Goal: Task Accomplishment & Management: Complete application form

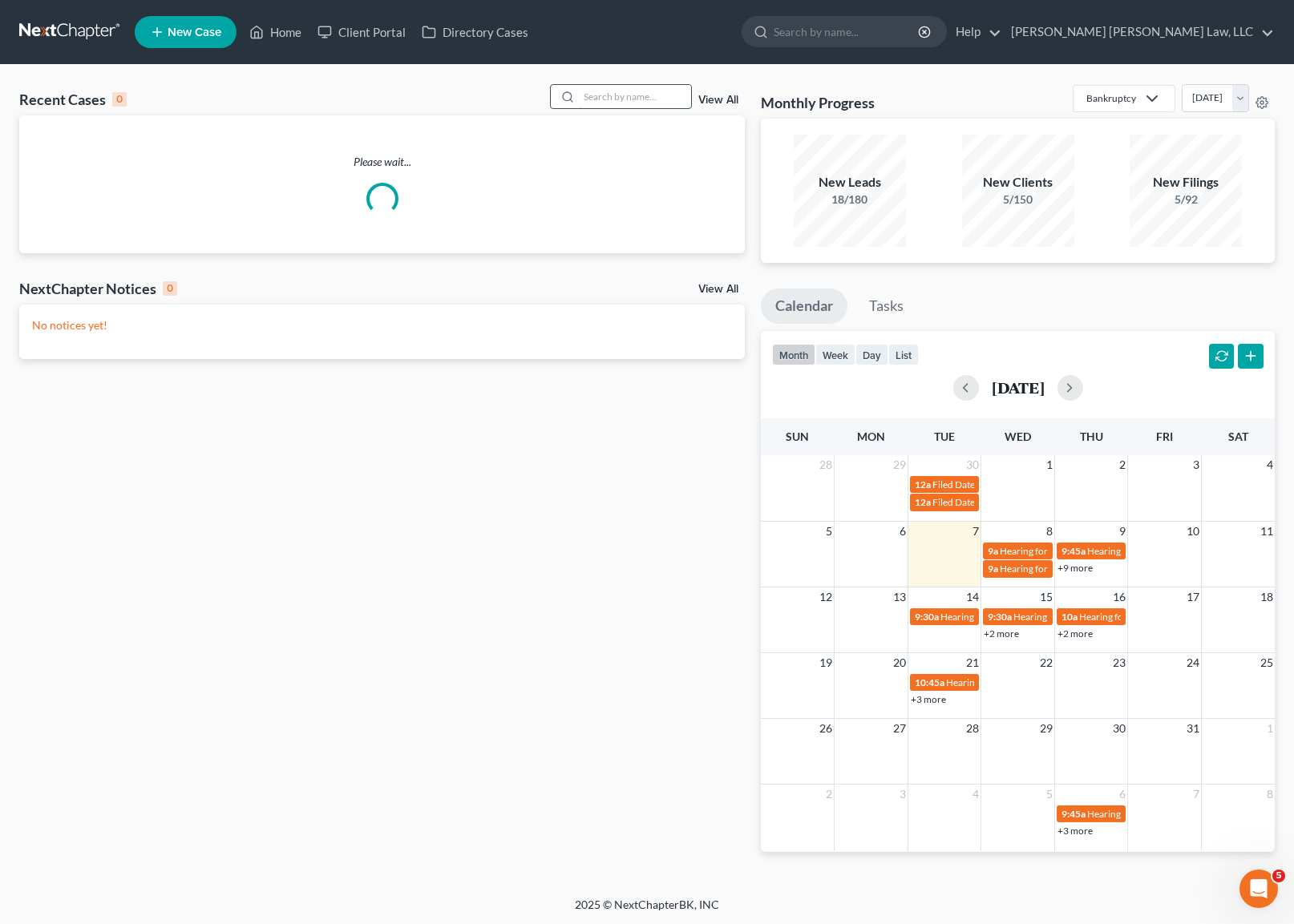
click at [632, 92] on input "search" at bounding box center [635, 96] width 112 height 24
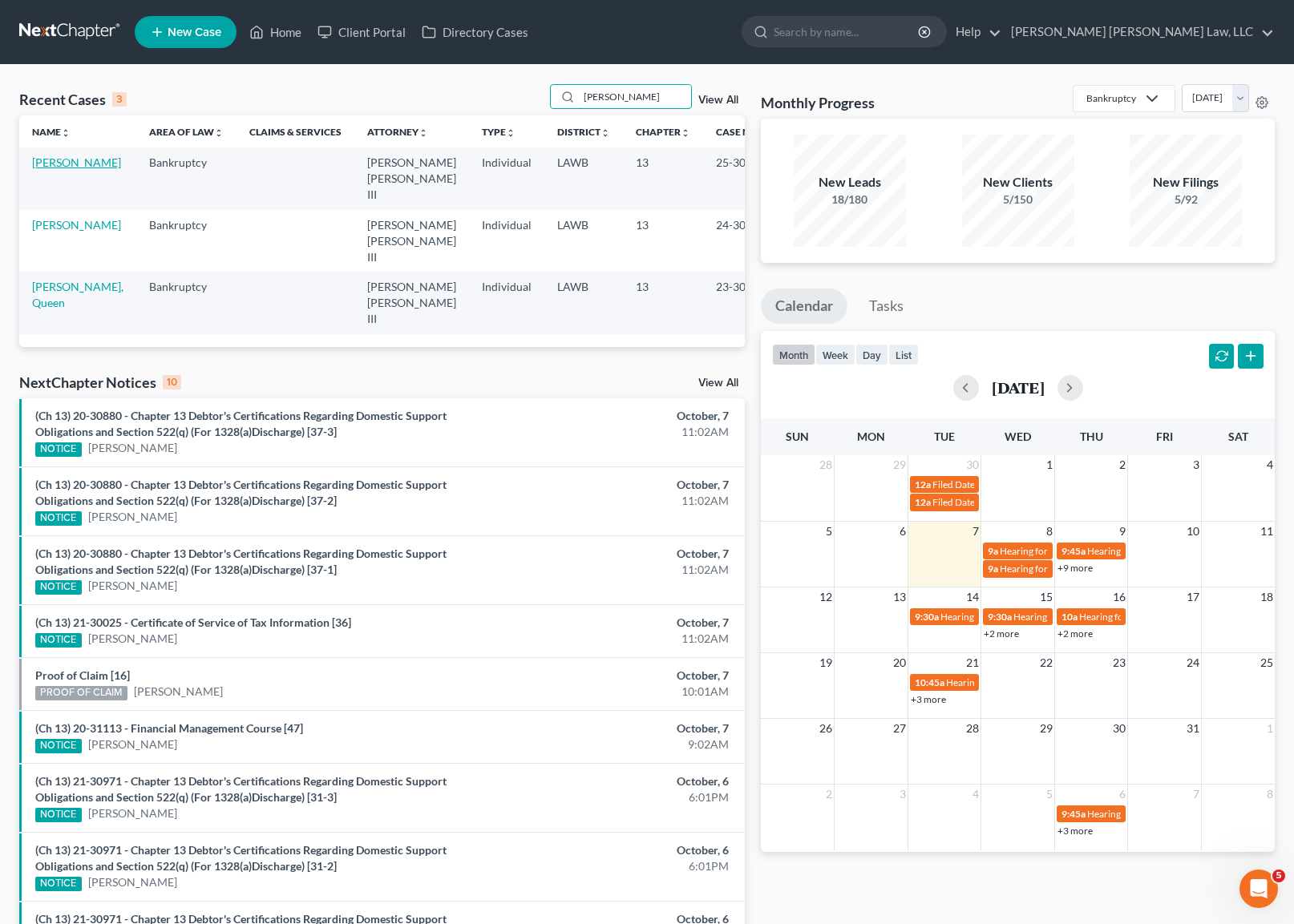
type input "seay"
click at [60, 163] on link "[PERSON_NAME]" at bounding box center [77, 163] width 89 height 13
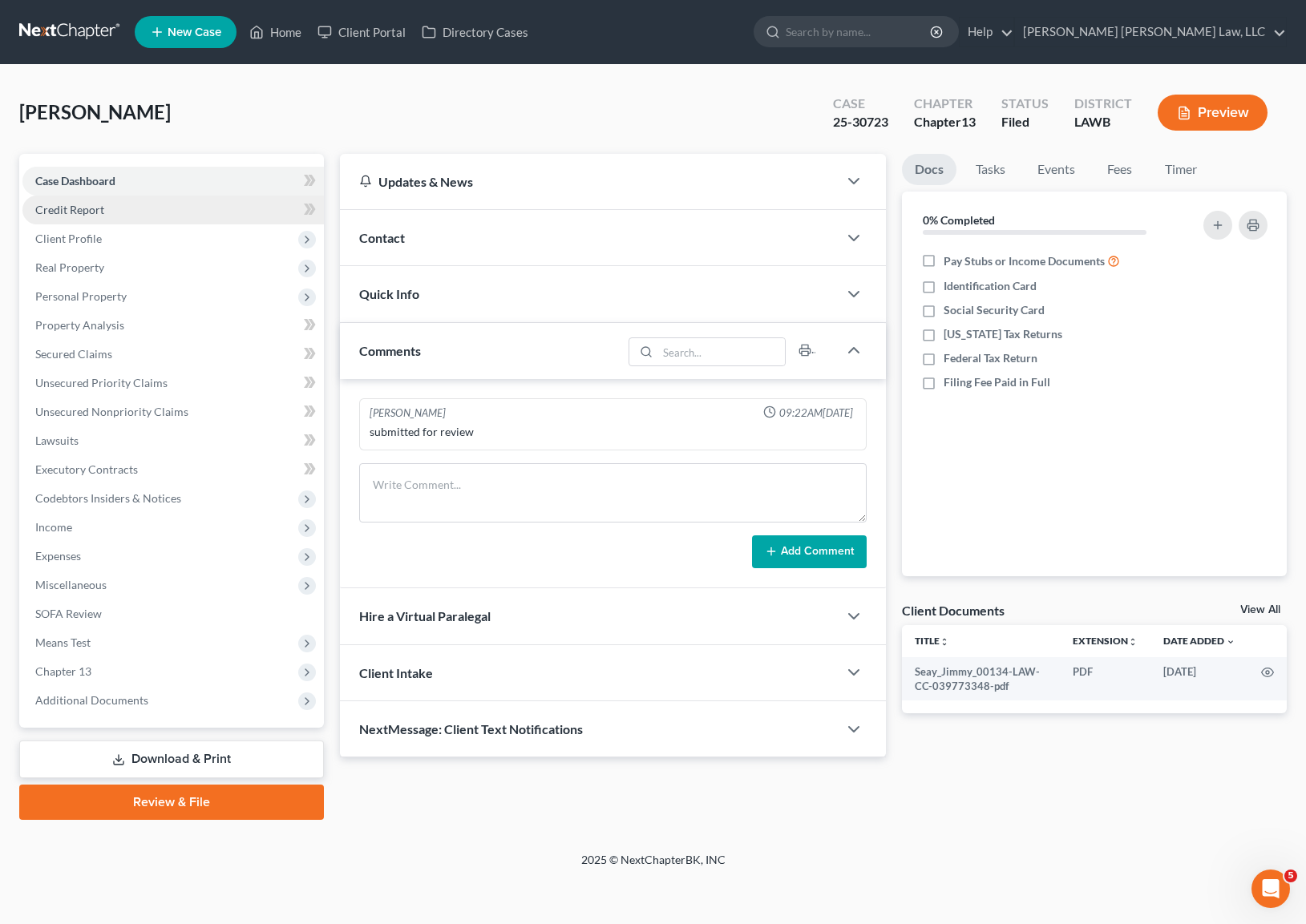
click at [91, 213] on span "Credit Report" at bounding box center [69, 210] width 69 height 13
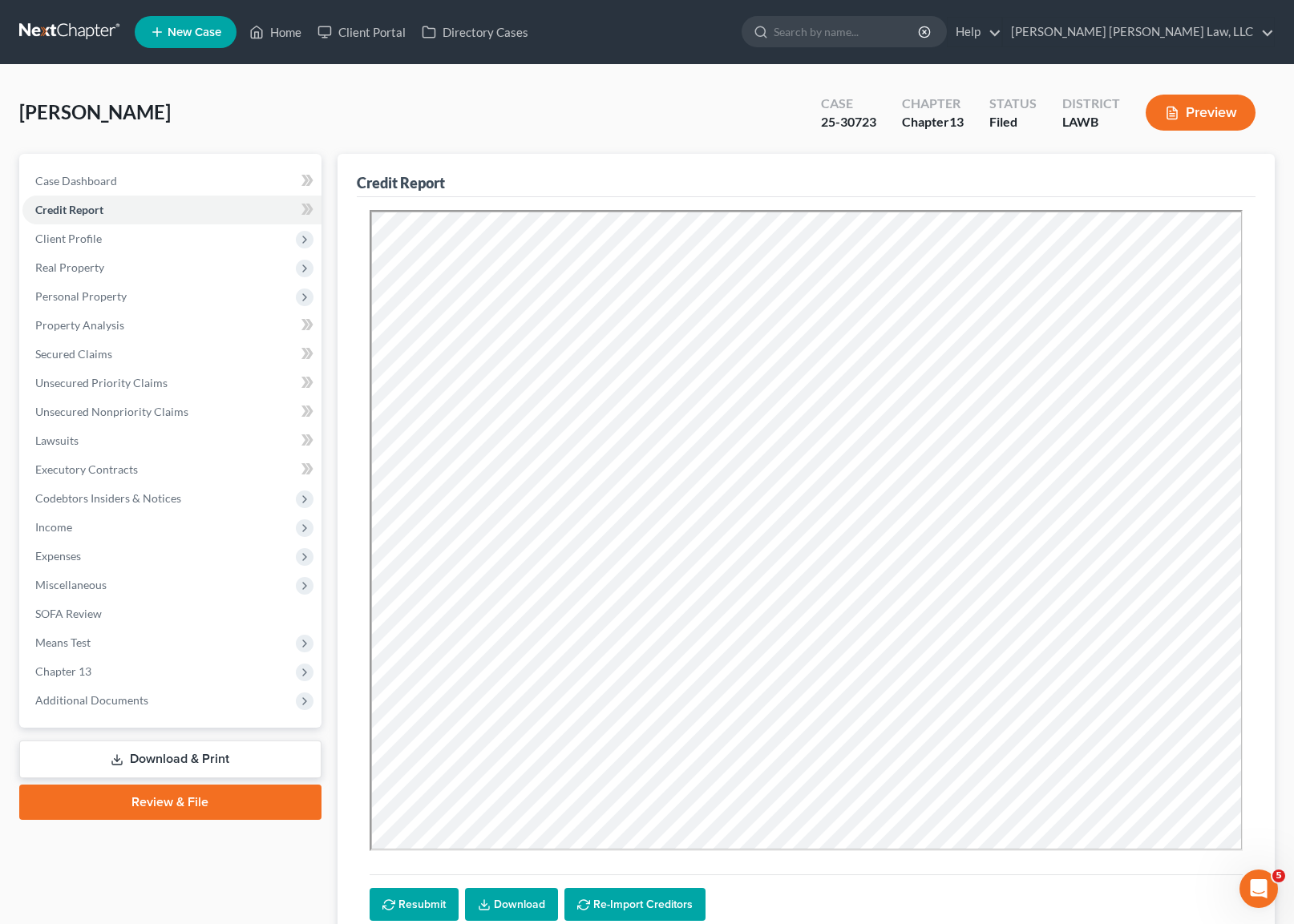
click at [82, 36] on link at bounding box center [70, 32] width 103 height 29
click at [60, 21] on link at bounding box center [70, 32] width 103 height 29
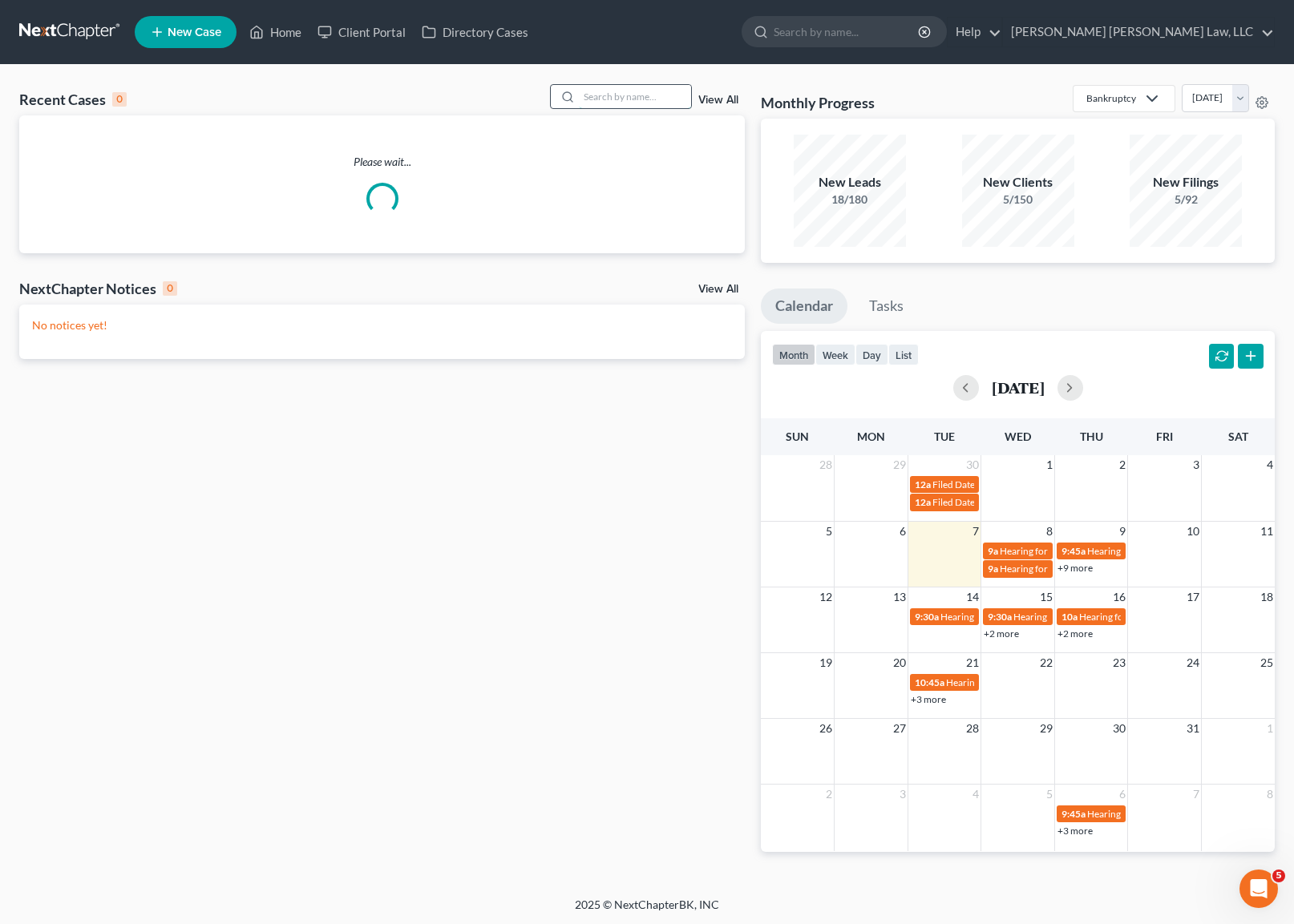
click at [625, 101] on input "search" at bounding box center [635, 96] width 112 height 24
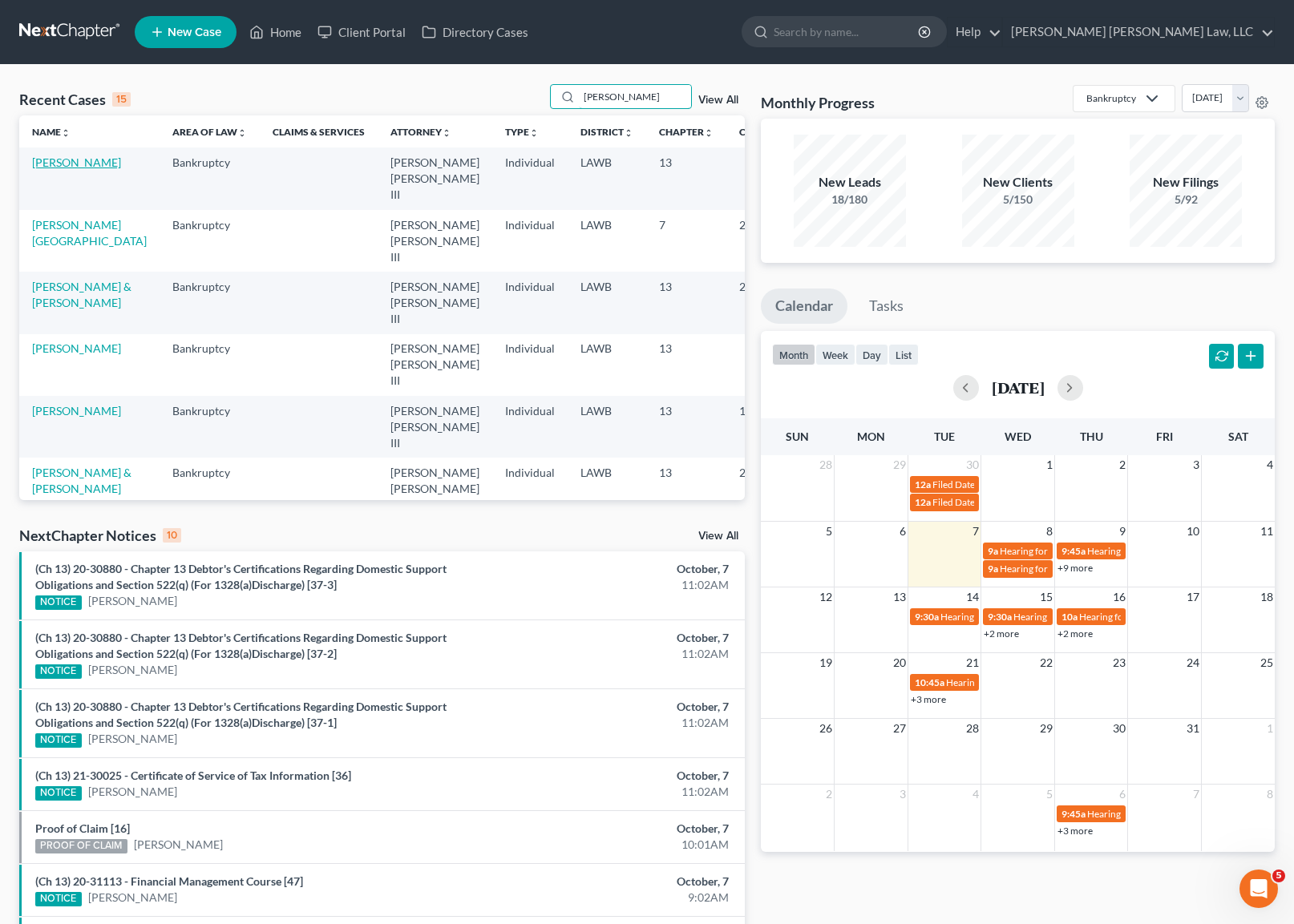
type input "[PERSON_NAME]"
click at [45, 160] on link "[PERSON_NAME]" at bounding box center [77, 163] width 89 height 13
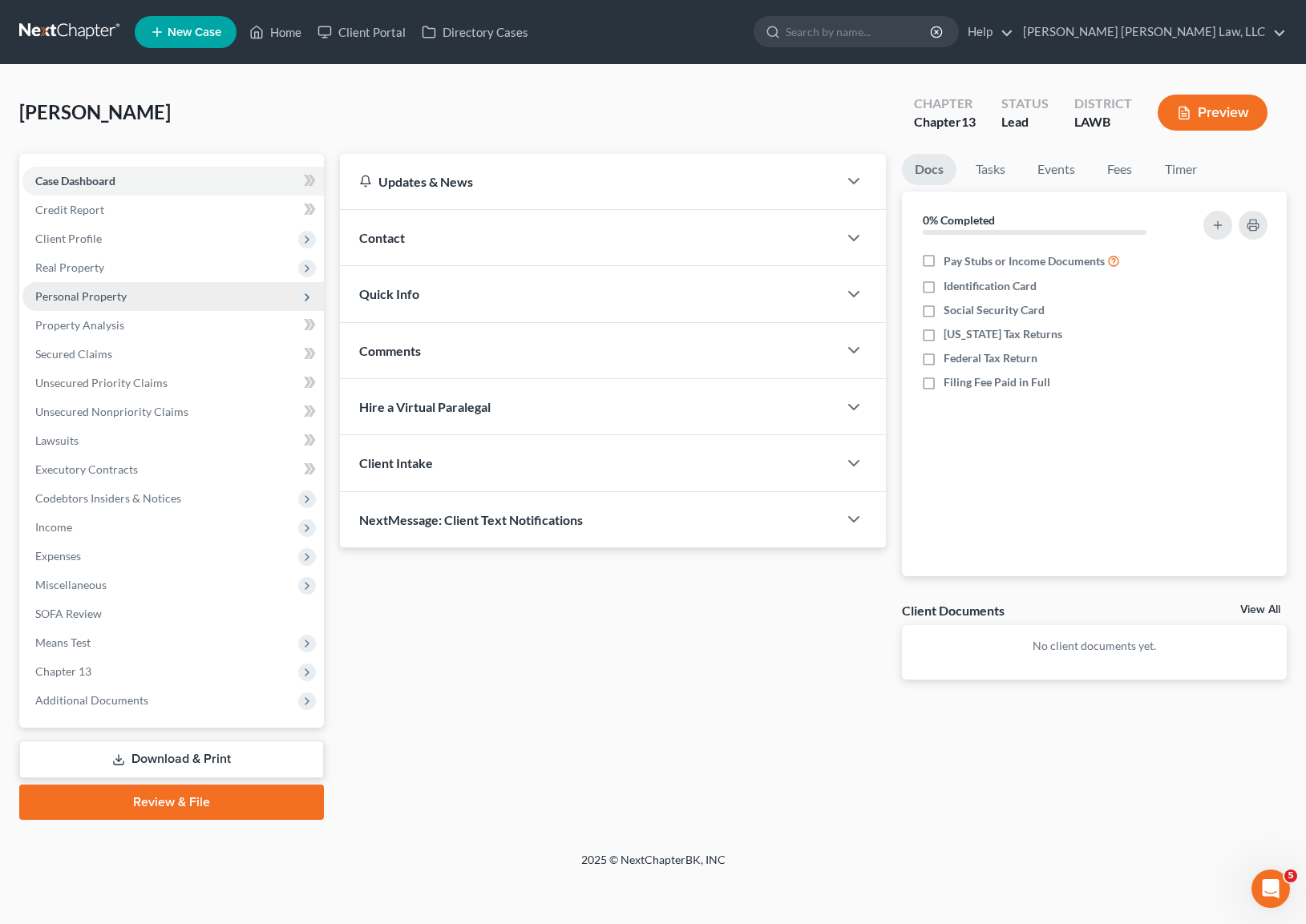
click at [105, 292] on span "Personal Property" at bounding box center [80, 296] width 92 height 13
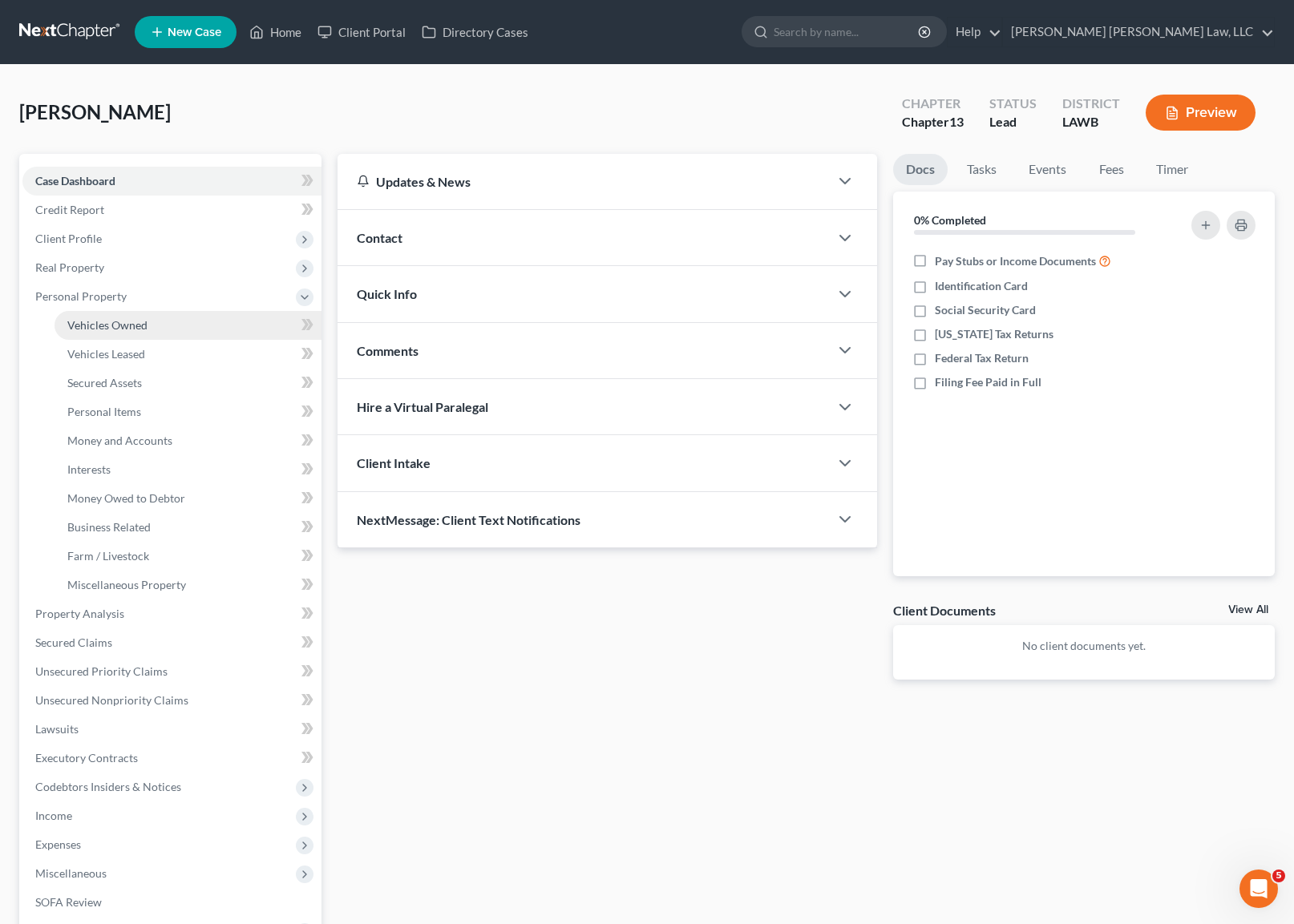
click at [112, 322] on span "Vehicles Owned" at bounding box center [107, 325] width 80 height 13
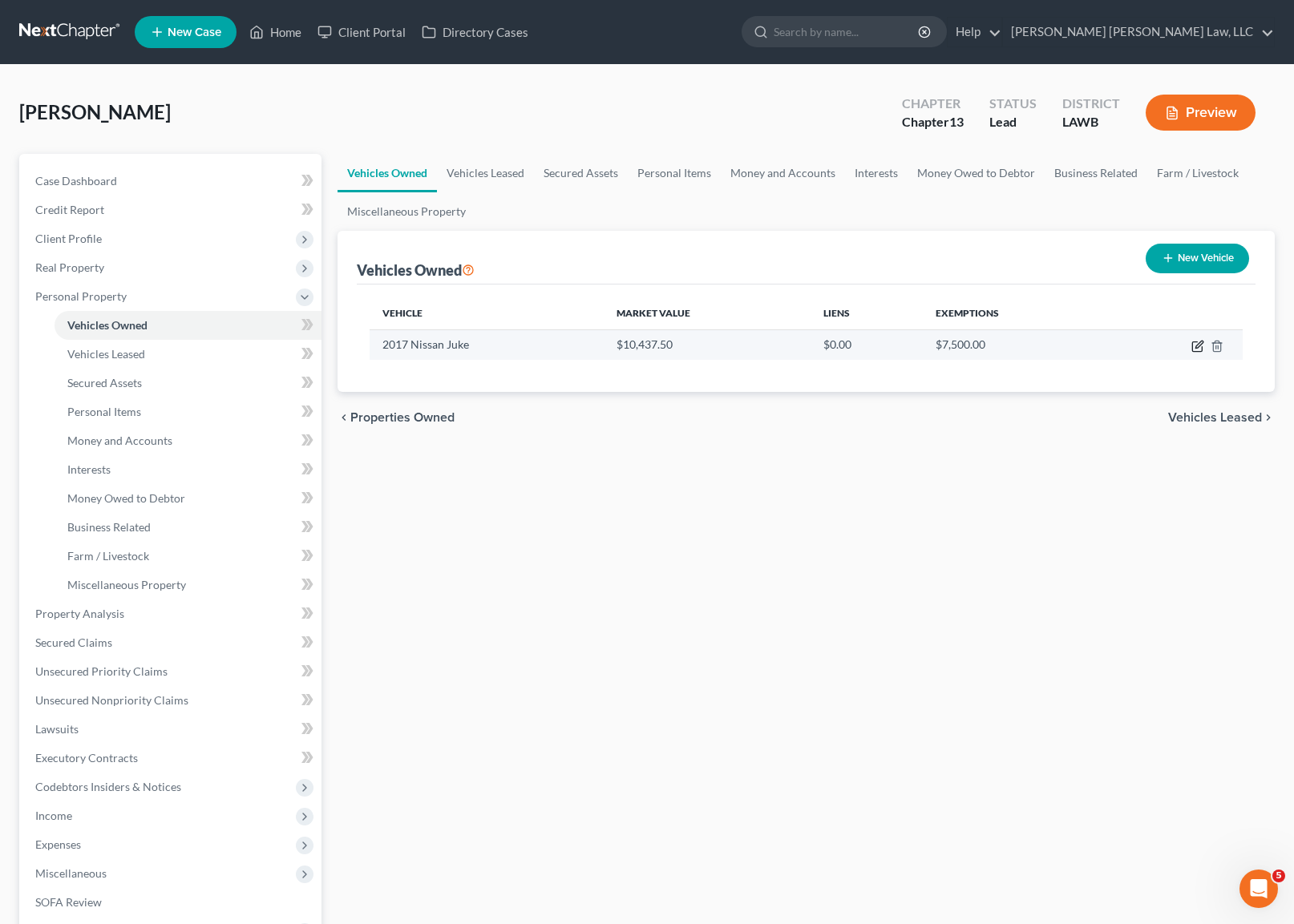
click at [1192, 347] on icon "button" at bounding box center [1199, 347] width 13 height 13
select select "0"
select select "9"
select select "2"
select select "0"
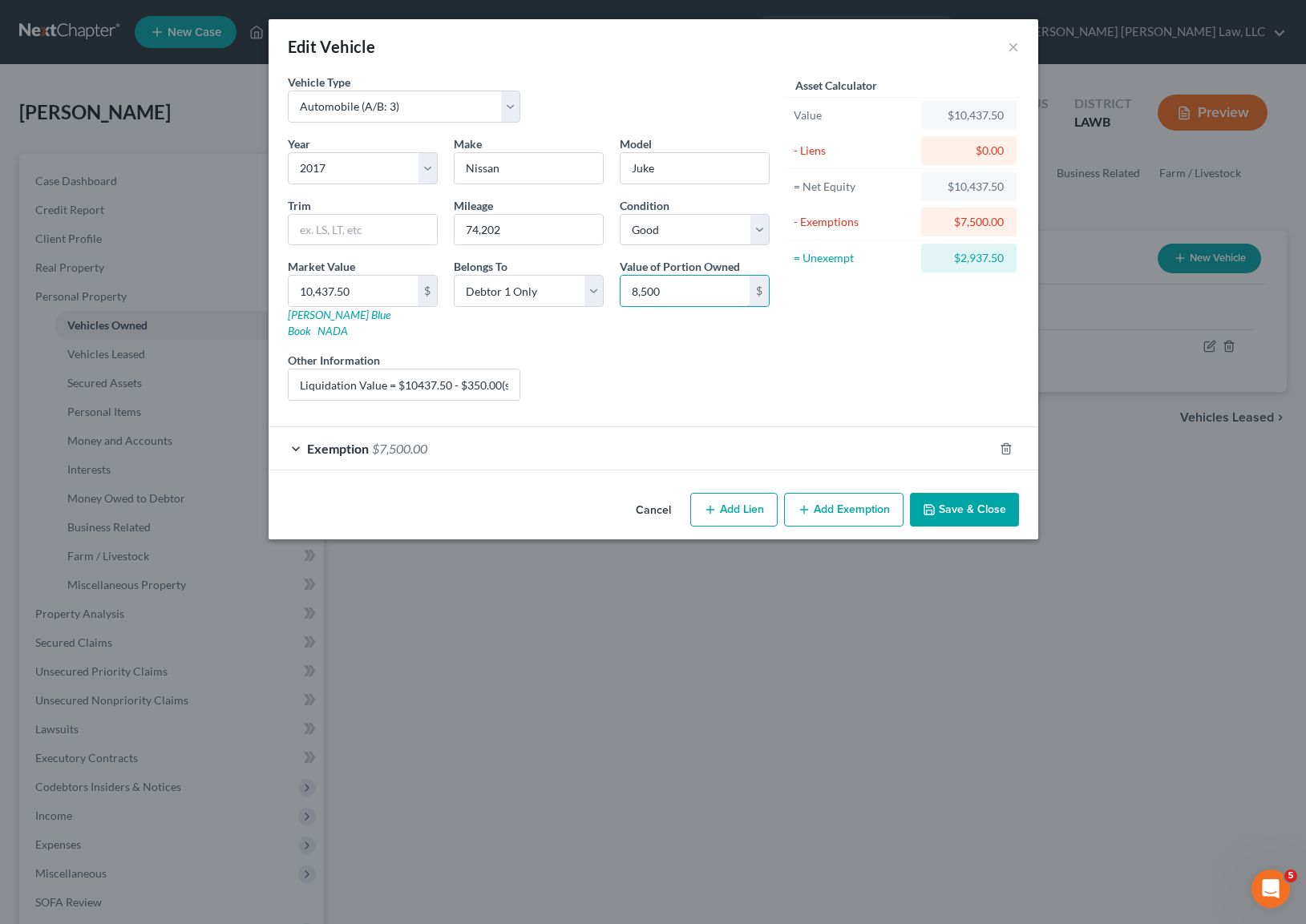
type input "8,500"
click at [786, 358] on div "Asset Calculator Value $10,437.50 - Liens $0.00 = Net Equity $10,437.50 - Exemp…" at bounding box center [902, 244] width 249 height 340
drag, startPoint x: 406, startPoint y: 368, endPoint x: 448, endPoint y: 368, distance: 42.0
click at [448, 369] on input "Liquidation Value = $10437.50 - $350.00(sales) - $7500.00(exemption)= $2587.50 …" at bounding box center [404, 385] width 232 height 30
drag, startPoint x: 463, startPoint y: 368, endPoint x: 496, endPoint y: 396, distance: 43.3
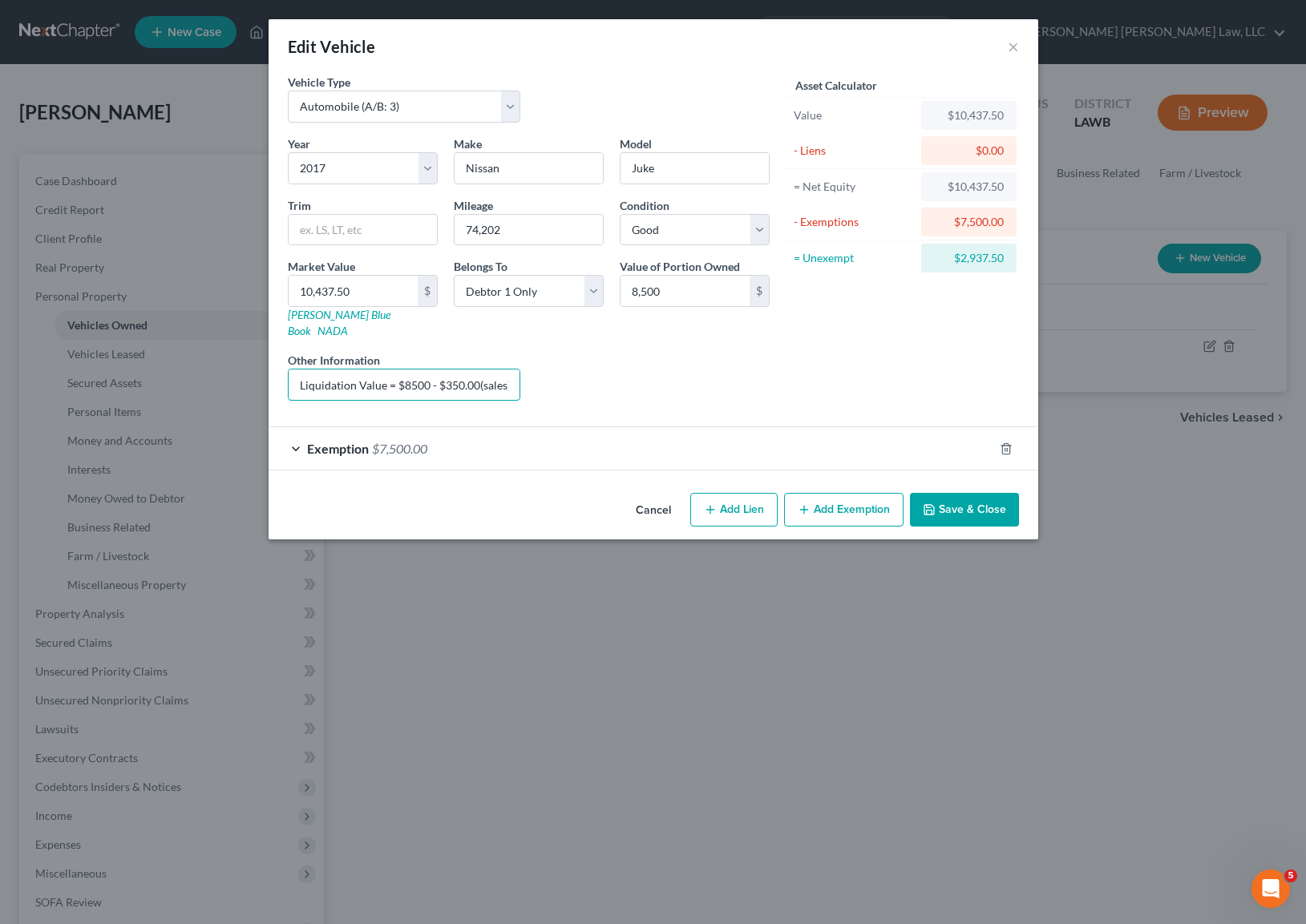
click at [463, 369] on input "Liquidation Value = $8500 - $350.00(sales) - $7500.00(exemption)= $2587.50 = $6…" at bounding box center [404, 385] width 232 height 30
drag, startPoint x: 472, startPoint y: 368, endPoint x: 656, endPoint y: 348, distance: 185.1
click at [656, 348] on div "Year Select 2026 2025 2024 2023 2022 2021 2020 2019 2018 2017 2016 2015 2014 20…" at bounding box center [528, 274] width 498 height 278
click at [317, 369] on input "Liquidation Value = $8500 - $510.00(sales) - $7500.00 (exemption)= $2587.50 = $…" at bounding box center [404, 385] width 232 height 30
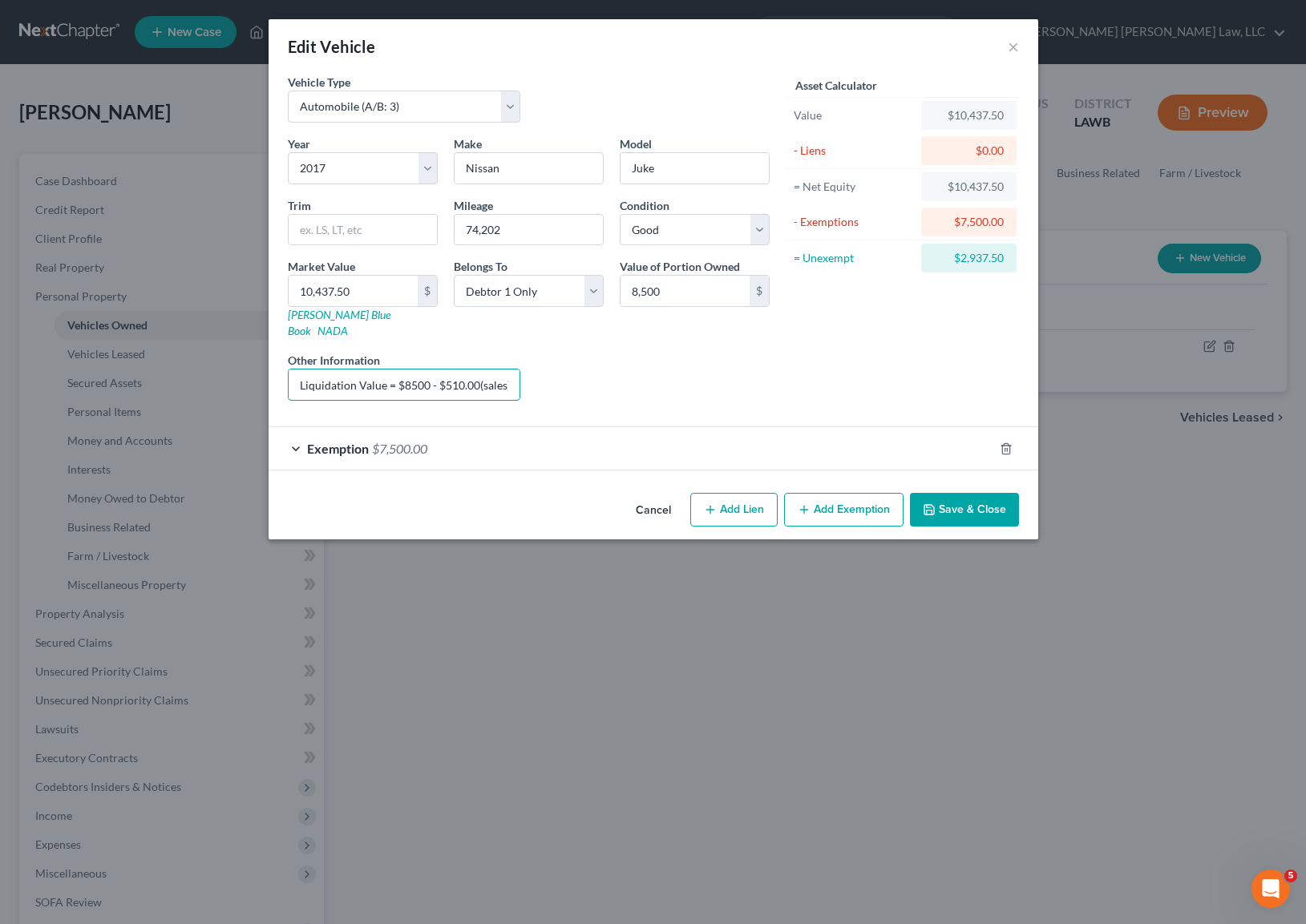
scroll to position [0, 417]
drag, startPoint x: 421, startPoint y: 362, endPoint x: 662, endPoint y: 369, distance: 241.1
click at [668, 369] on div "Year Select 2026 2025 2024 2023 2022 2021 2020 2019 2018 2017 2016 2015 2014 20…" at bounding box center [528, 274] width 498 height 278
click at [404, 369] on input "Liquidation Value = $8500 - $510.00(sales) - $7500.00 (exemption)= $490.00 = $6…" at bounding box center [404, 385] width 232 height 30
click at [344, 369] on input "Liquidation Value = $8500 - $510.00(sales) - $7500.00 (exemption)= $490.00 = $6…" at bounding box center [404, 385] width 232 height 30
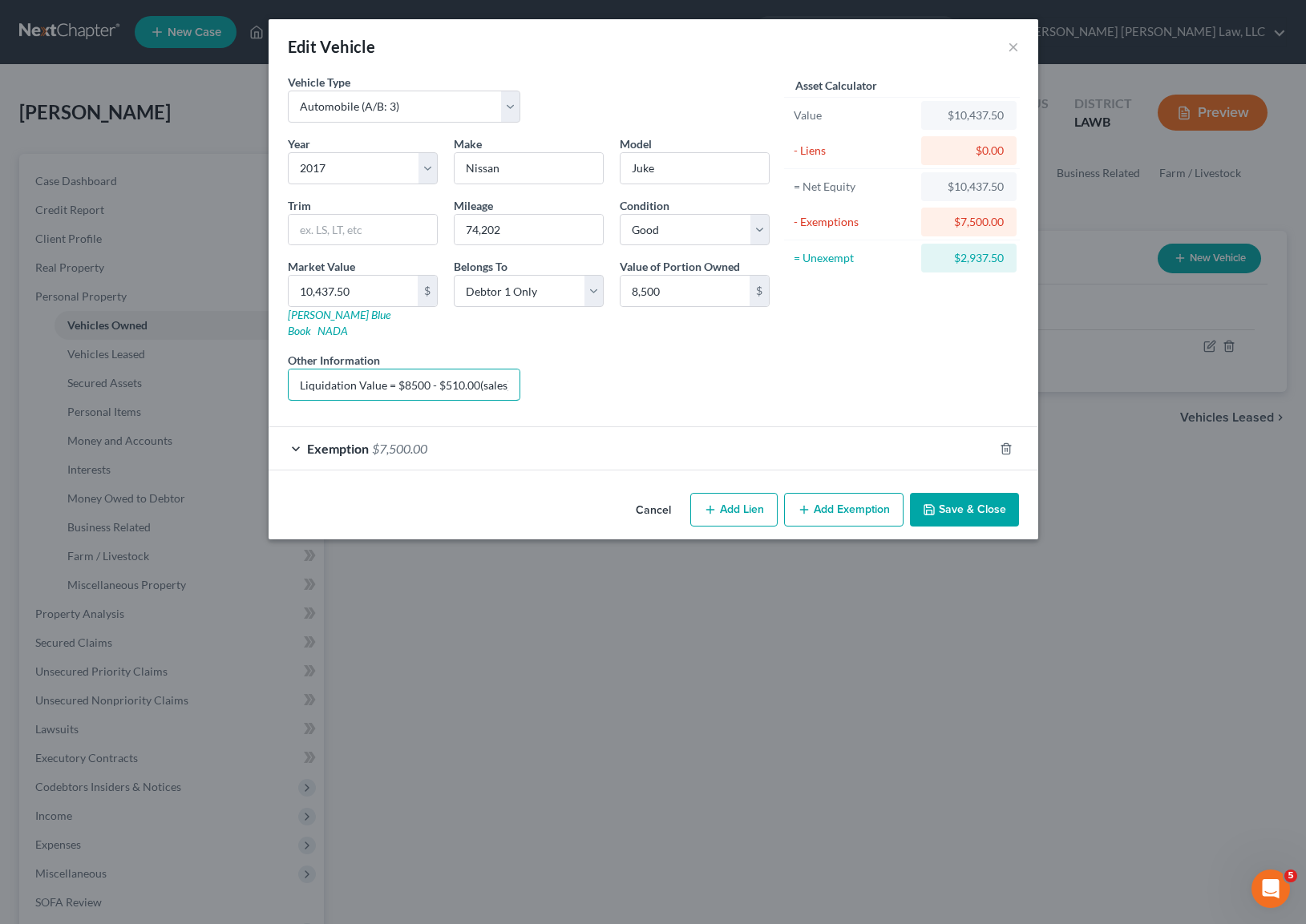
scroll to position [0, 404]
drag, startPoint x: 451, startPoint y: 363, endPoint x: 699, endPoint y: 384, distance: 248.9
click at [699, 384] on div "Year Select 2026 2025 2024 2023 2022 2021 2020 2019 2018 2017 2016 2015 2014 20…" at bounding box center [528, 274] width 498 height 278
click at [374, 369] on input "Liquidation Value = $8500 - $510.00(sales) - $7500.00 (exemption)= $490.00 = $1…" at bounding box center [404, 385] width 232 height 30
drag, startPoint x: 317, startPoint y: 366, endPoint x: 487, endPoint y: 368, distance: 170.0
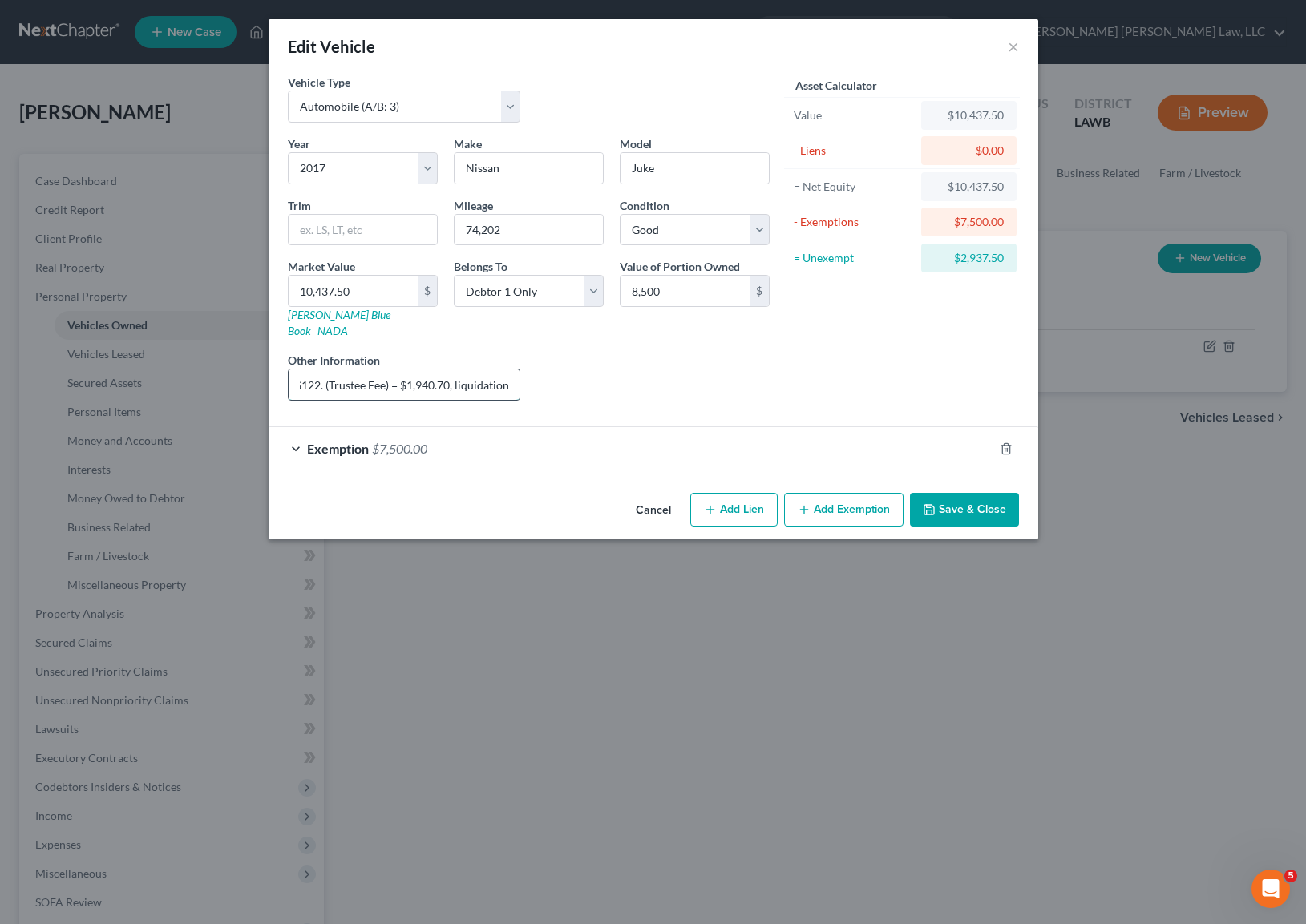
click at [317, 369] on input "Liquidation Value = $8500 - $510.00(sales) - $7500.00 (exemption)= $490.00 = $1…" at bounding box center [404, 385] width 232 height 30
drag, startPoint x: 421, startPoint y: 368, endPoint x: 654, endPoint y: 373, distance: 233.1
click at [736, 380] on div "Year Select 2026 2025 2024 2023 2022 2021 2020 2019 2018 2017 2016 2015 2014 20…" at bounding box center [528, 274] width 498 height 278
click at [423, 369] on input "Liquidation Value = $8500 - $510.00(sales) - $7500.00 (exemption)= $490.00 = $1…" at bounding box center [404, 385] width 232 height 30
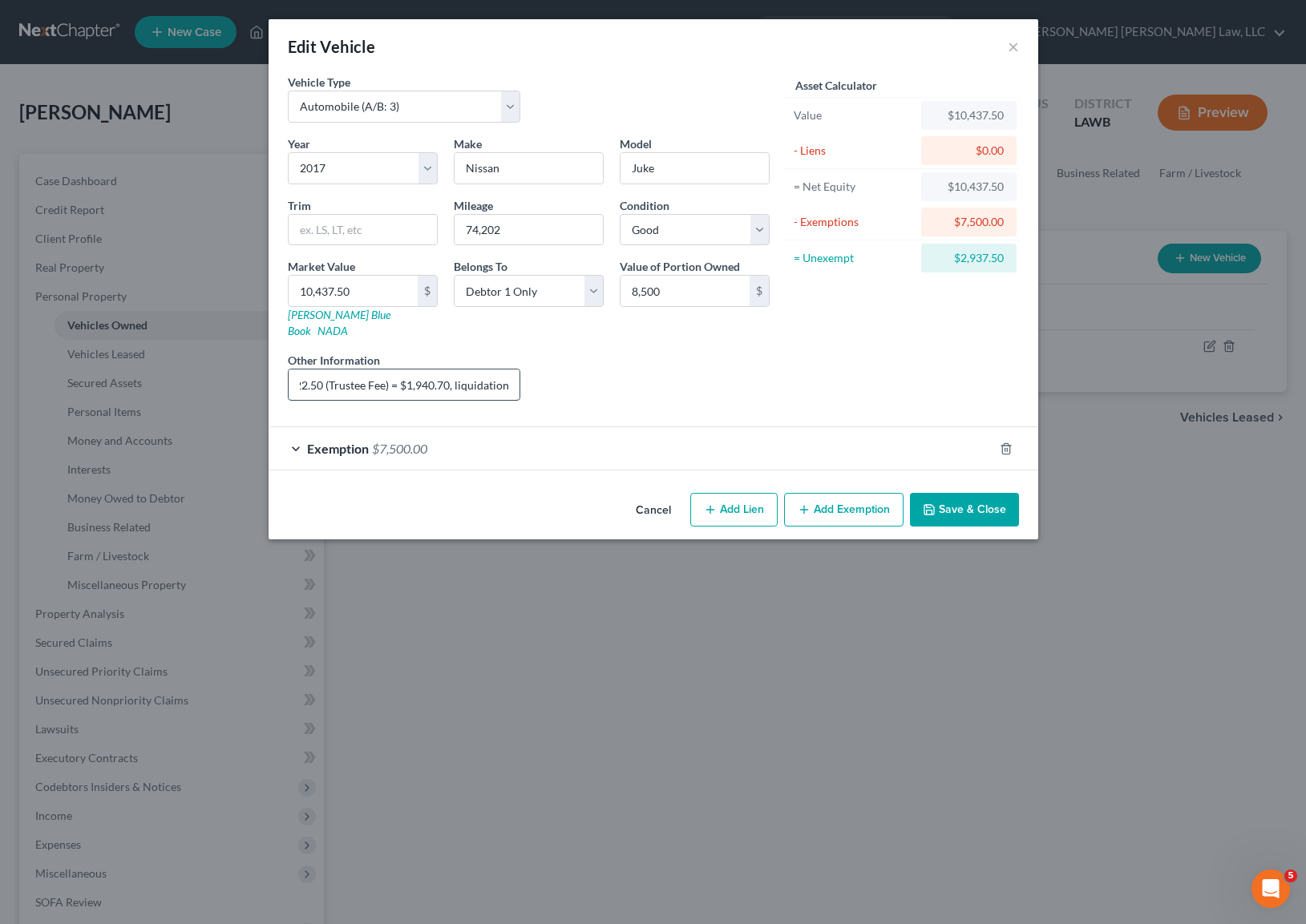
drag, startPoint x: 411, startPoint y: 367, endPoint x: 441, endPoint y: 366, distance: 30.0
click at [441, 369] on input "Liquidation Value = $8500 - $510.00(sales) - $7500.00 (exemption)= $490.00 = $1…" at bounding box center [404, 385] width 232 height 30
drag, startPoint x: 407, startPoint y: 369, endPoint x: 452, endPoint y: 366, distance: 45.1
click at [452, 369] on input "Liquidation Value = $8500 - $510.00(sales) - $7500.00 (exemption)= $490.00 = $1…" at bounding box center [404, 385] width 232 height 30
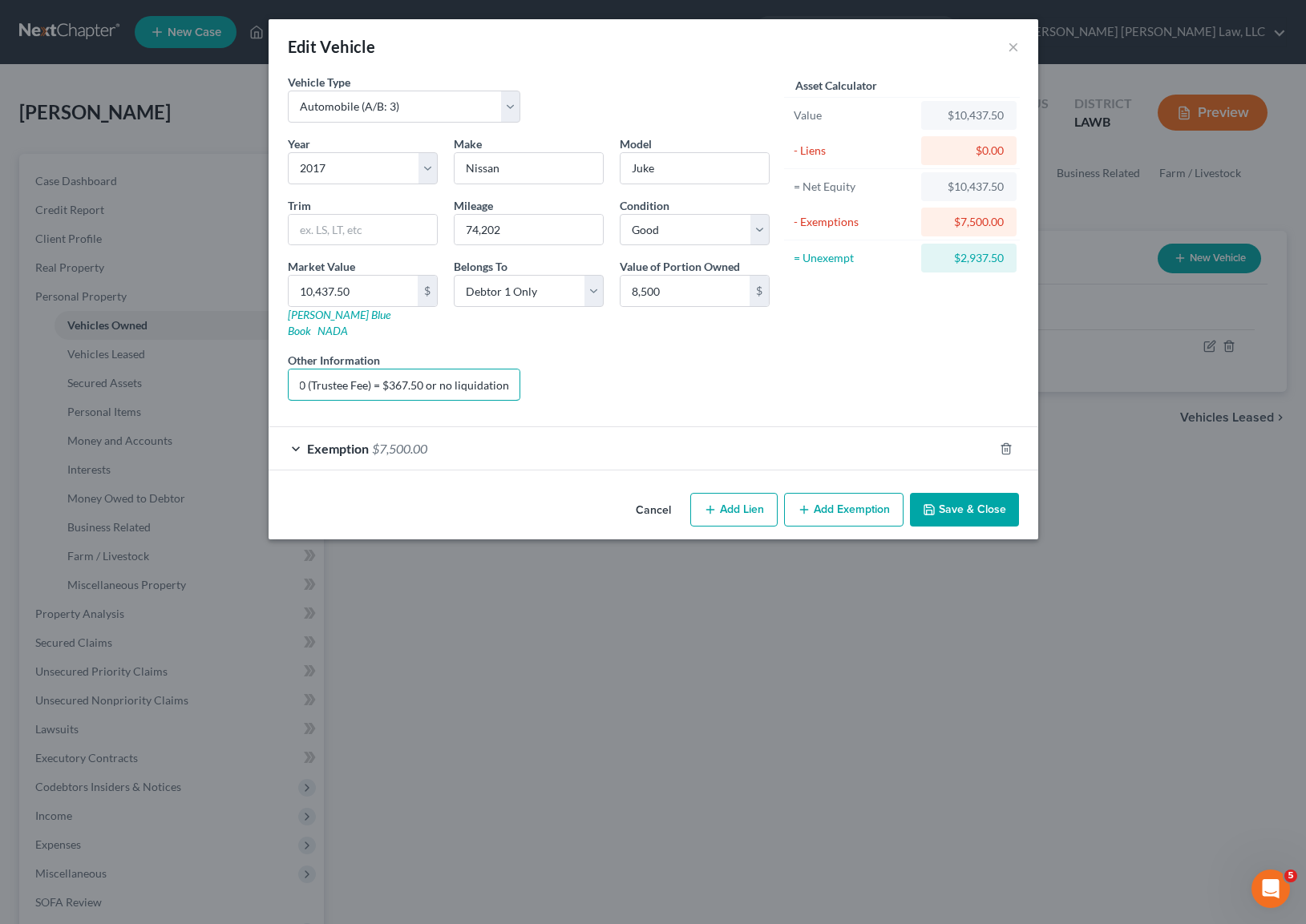
type input "Liquidation Value = $8500 - $510.00(sales) - $7500.00 (exemption)= $490.00 = $1…"
click at [956, 493] on button "Save & Close" at bounding box center [964, 510] width 109 height 34
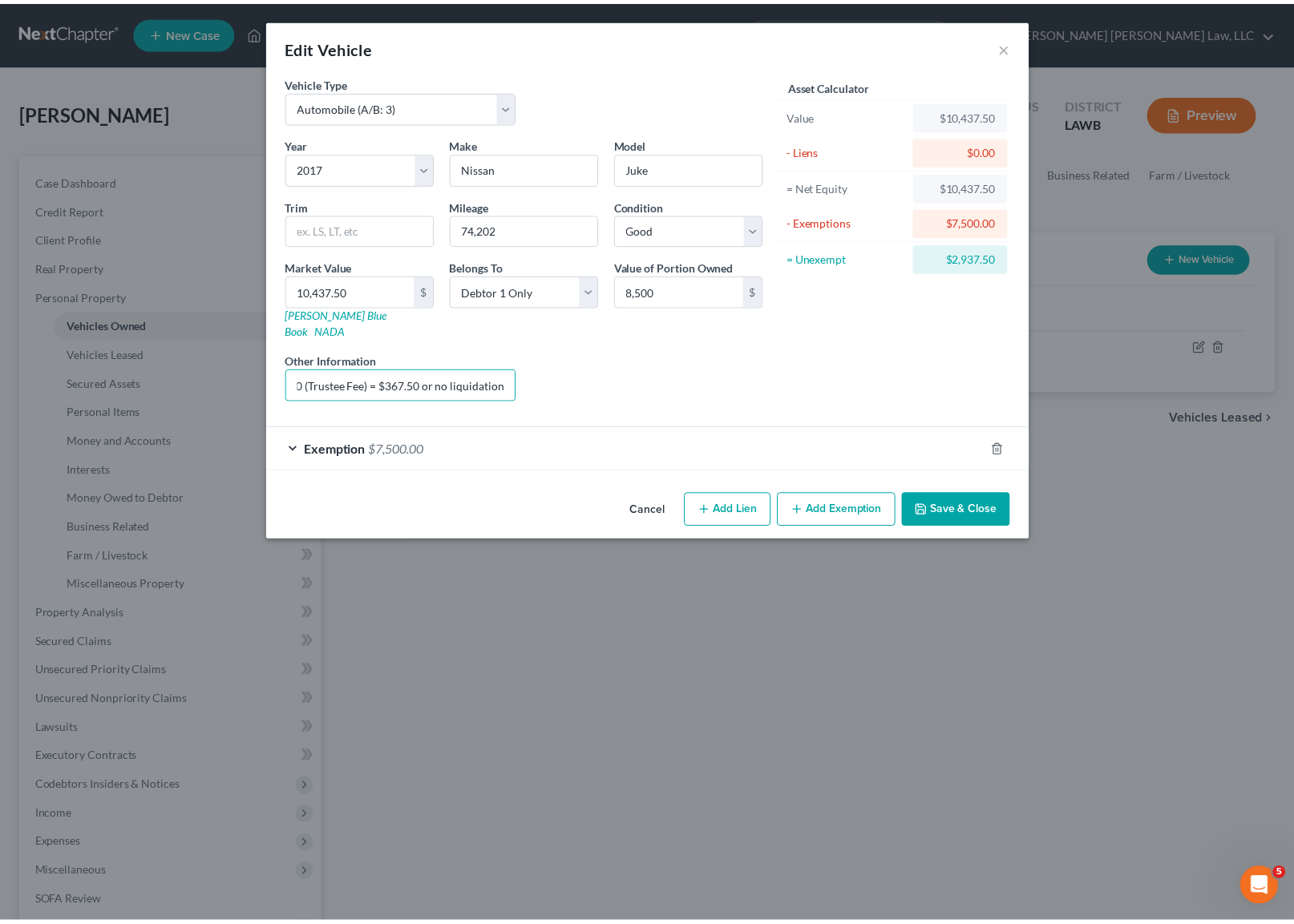
scroll to position [0, 0]
